Goal: Information Seeking & Learning: Learn about a topic

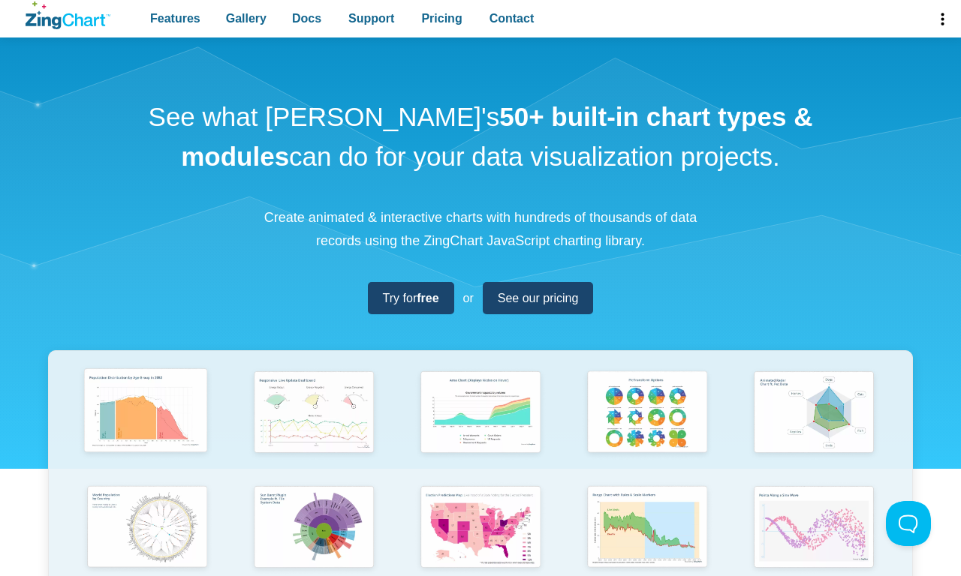
click at [147, 423] on img "App Content" at bounding box center [145, 412] width 137 height 98
